Goal: Task Accomplishment & Management: Use online tool/utility

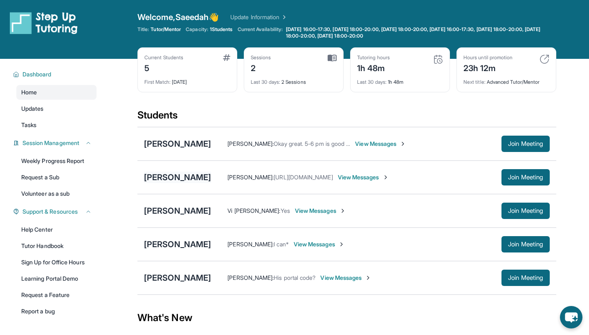
click at [186, 180] on div "[PERSON_NAME]" at bounding box center [177, 177] width 67 height 11
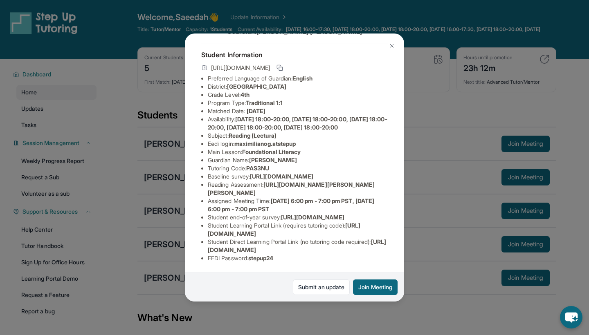
scroll to position [36, 0]
drag, startPoint x: 205, startPoint y: 187, endPoint x: 402, endPoint y: 206, distance: 198.4
click at [402, 206] on div "[PERSON_NAME] Guardian: [PERSON_NAME] Student Information [URL][DOMAIN_NAME] Pr…" at bounding box center [294, 168] width 219 height 268
copy li "[URL][DOMAIN_NAME]"
click at [392, 44] on img at bounding box center [391, 46] width 7 height 7
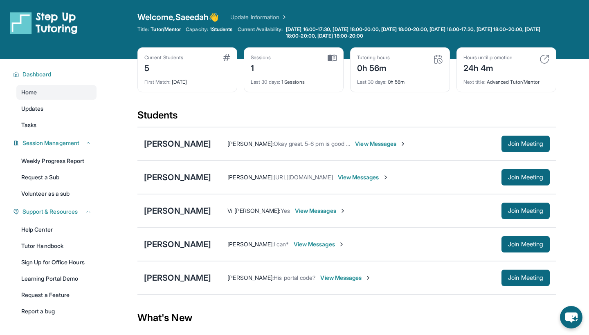
scroll to position [40, 0]
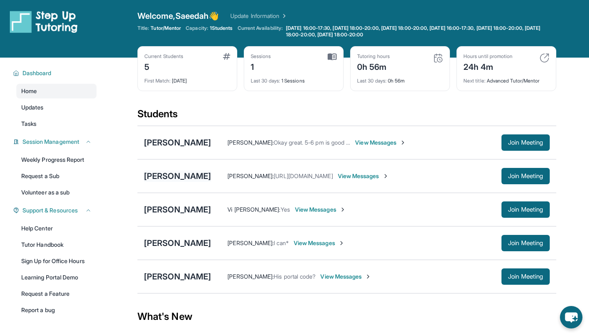
click at [200, 176] on div "[PERSON_NAME]" at bounding box center [177, 176] width 67 height 11
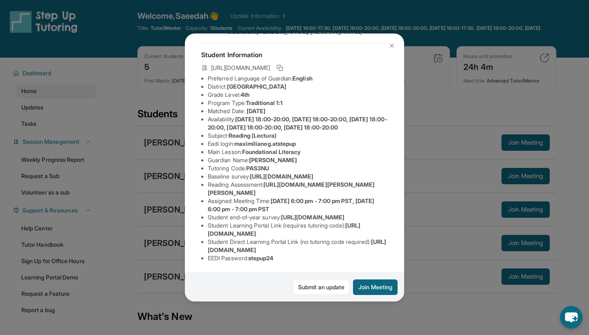
scroll to position [47, 0]
drag, startPoint x: 207, startPoint y: 178, endPoint x: 311, endPoint y: 191, distance: 105.5
click at [311, 191] on ul "Preferred Language of Guardian: English District: Berryessa Union School Distri…" at bounding box center [294, 168] width 186 height 188
click at [321, 181] on li "Baseline survey : https://airtable.com/apprlfn8WjpjBUn2G/shrK0QR6AaNyG5psY?pref…" at bounding box center [298, 177] width 180 height 8
drag, startPoint x: 208, startPoint y: 182, endPoint x: 404, endPoint y: 196, distance: 196.0
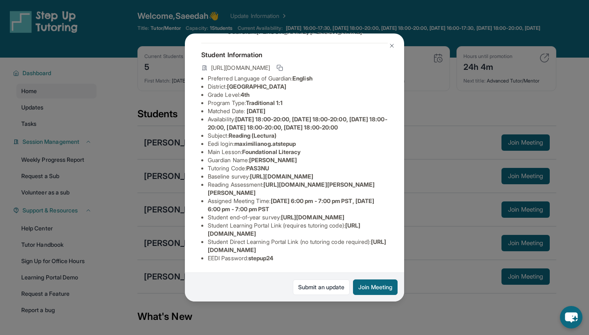
click at [313, 180] on span "[URL][DOMAIN_NAME]" at bounding box center [281, 176] width 63 height 7
copy li "https://airtable.com/apprlfn8WjpjBUn2G/shrK0QR6AaNyG5psY?prefill_Type%20of%20Fo…"
click at [395, 44] on button at bounding box center [392, 46] width 16 height 16
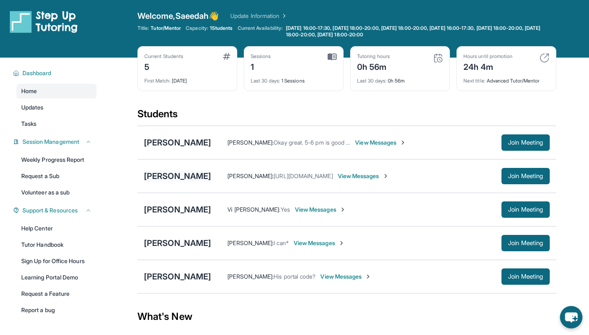
click at [182, 178] on div "[PERSON_NAME]" at bounding box center [177, 176] width 67 height 11
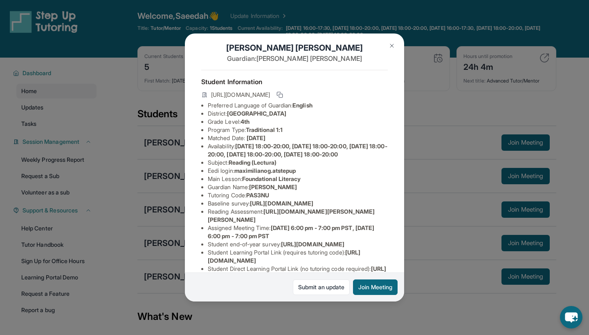
scroll to position [9, 0]
click at [395, 48] on img at bounding box center [391, 46] width 7 height 7
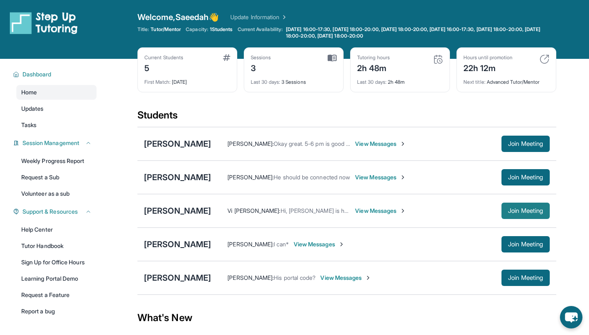
click at [535, 212] on span "Join Meeting" at bounding box center [525, 211] width 35 height 5
click at [510, 211] on span "Join Meeting" at bounding box center [525, 211] width 35 height 5
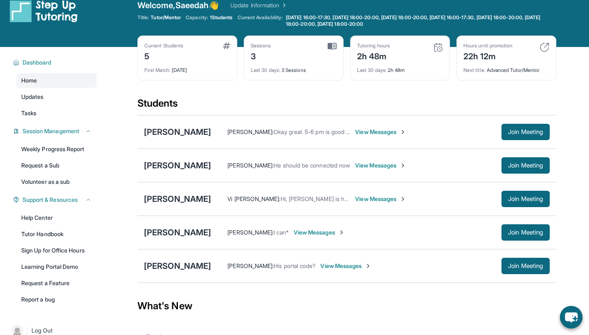
scroll to position [13, 0]
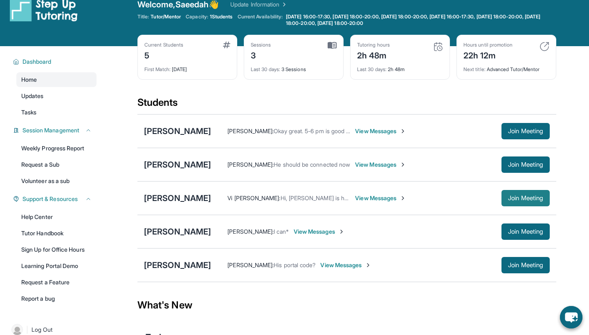
click at [520, 198] on span "Join Meeting" at bounding box center [525, 198] width 35 height 5
click at [513, 200] on span "Join Meeting" at bounding box center [525, 198] width 35 height 5
